Goal: Navigation & Orientation: Find specific page/section

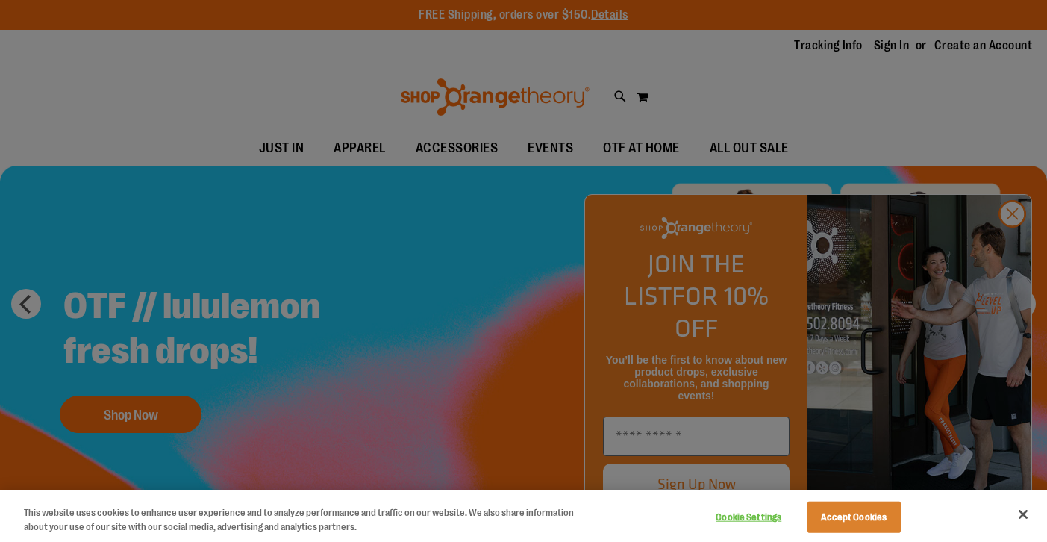
click at [1016, 246] on div at bounding box center [523, 271] width 1047 height 542
click at [1025, 513] on button "Close" at bounding box center [1023, 514] width 33 height 33
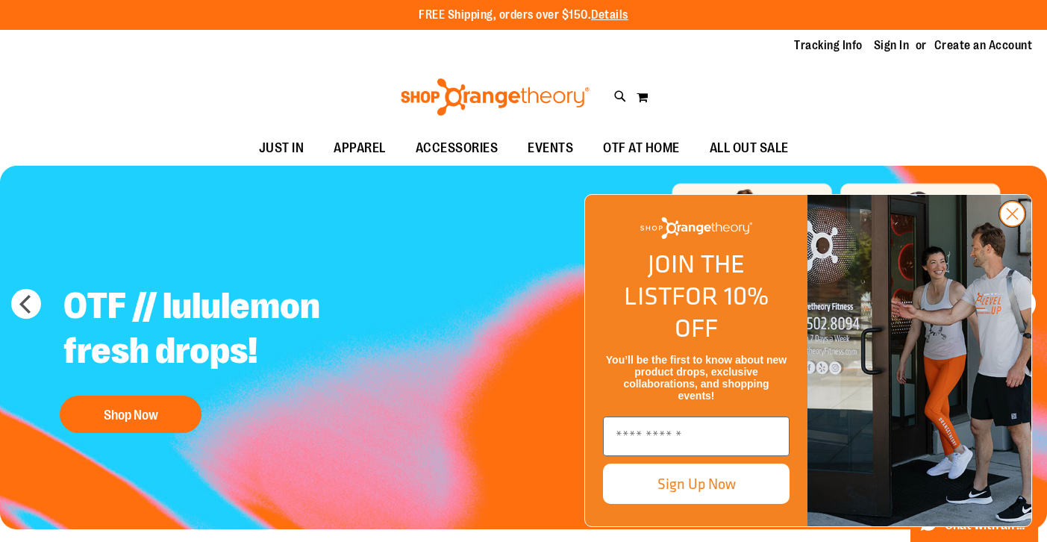
click at [1001, 226] on circle "Close dialog" at bounding box center [1012, 214] width 25 height 25
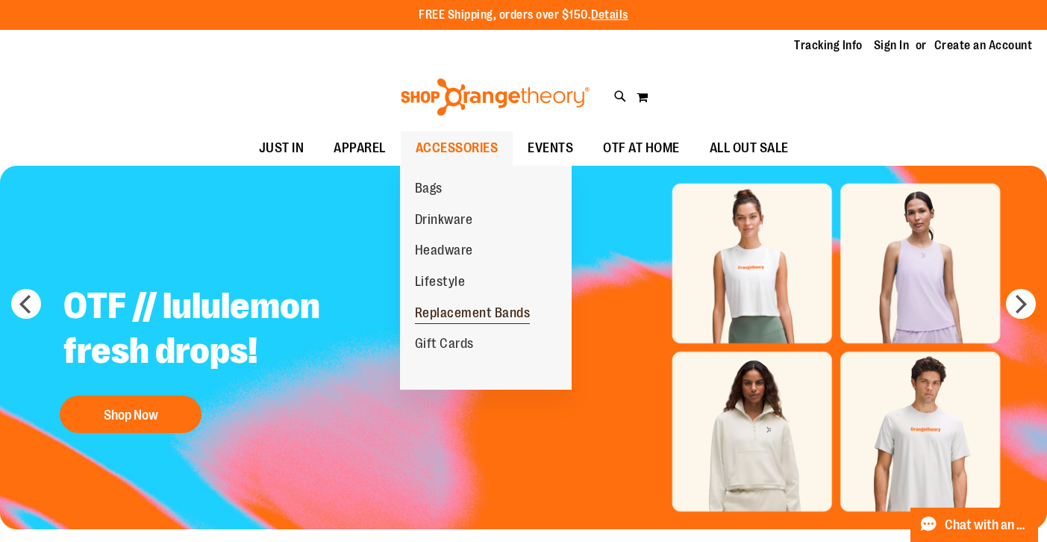
click at [443, 311] on span "Replacement Bands" at bounding box center [473, 314] width 116 height 19
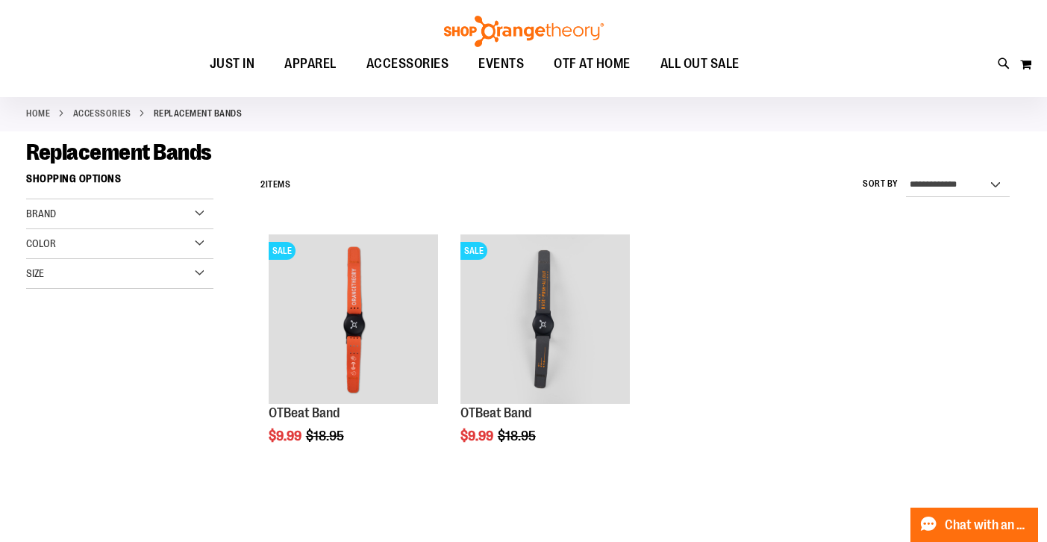
scroll to position [72, 0]
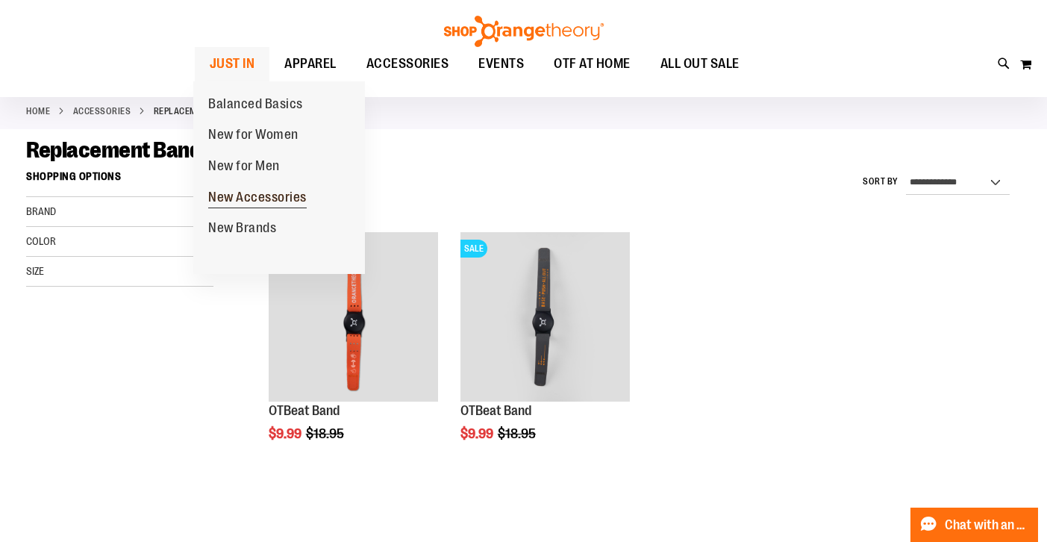
click at [247, 201] on span "New Accessories" at bounding box center [257, 199] width 99 height 19
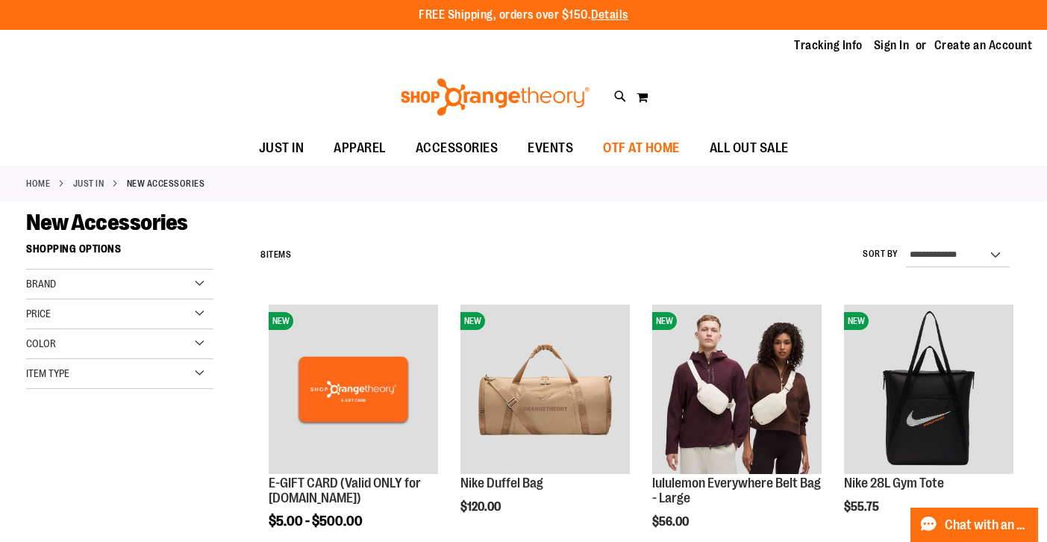
click at [640, 146] on span "OTF AT HOME" at bounding box center [641, 148] width 77 height 34
